Goal: Use online tool/utility: Utilize a website feature to perform a specific function

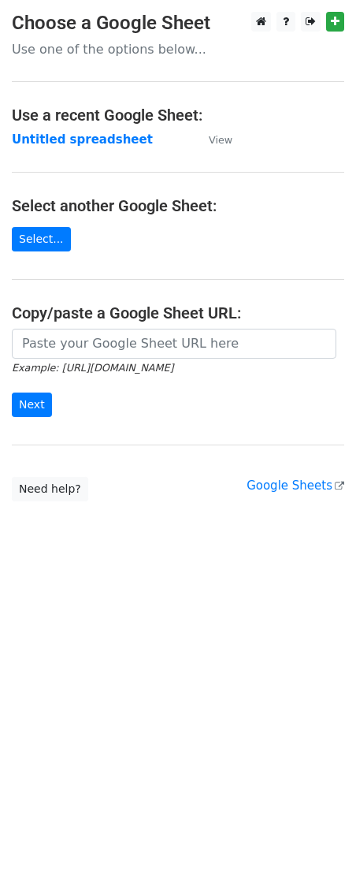
click at [62, 348] on input "url" at bounding box center [174, 344] width 325 height 30
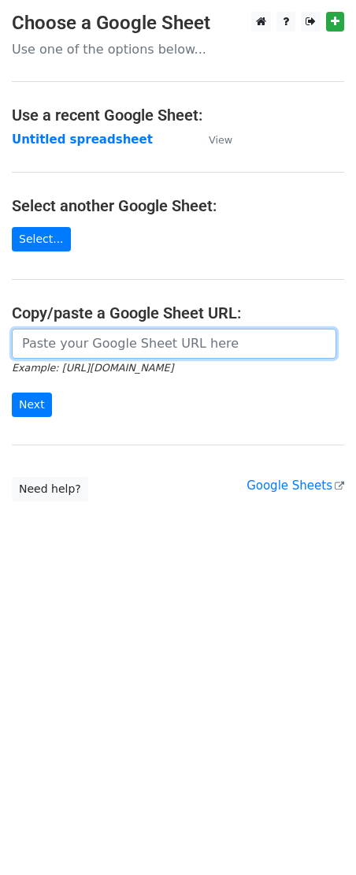
click at [56, 348] on input "url" at bounding box center [174, 344] width 325 height 30
paste input "https://docs.google.com/spreadsheets/d/1mZN8LmmG-6tPskuHxfzkI9iGdBxbKHuu1WPoW6q…"
type input "https://docs.google.com/spreadsheets/d/1mZN8LmmG-6tPskuHxfzkI9iGdBxbKHuu1WPoW6q…"
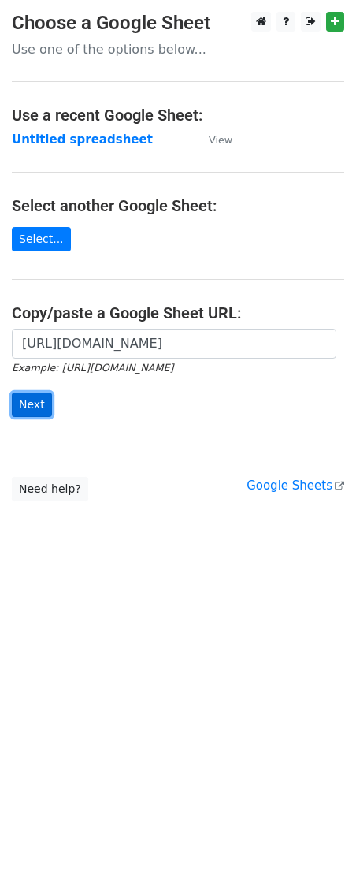
click at [34, 411] on input "Next" at bounding box center [32, 404] width 40 height 24
